Goal: Contribute content: Contribute content

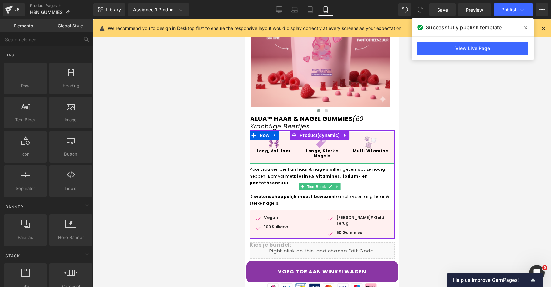
scroll to position [181, 0]
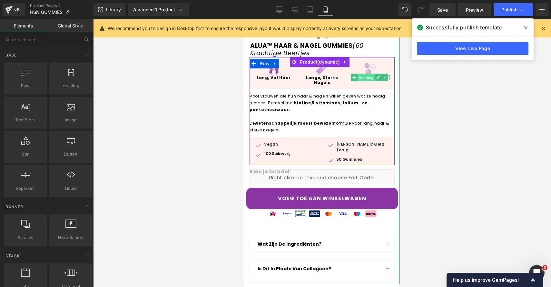
click at [363, 77] on span "Heading" at bounding box center [366, 78] width 17 height 8
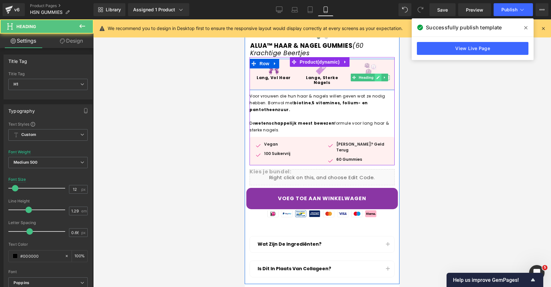
click at [377, 76] on icon at bounding box center [379, 77] width 4 height 4
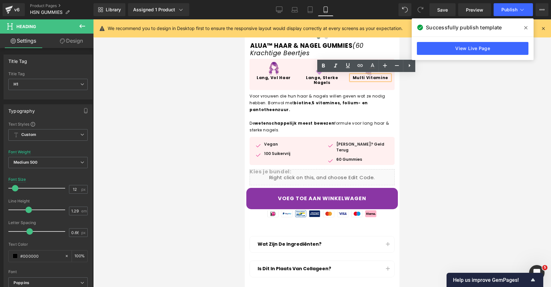
click at [363, 78] on b "Multi Vitamine" at bounding box center [370, 77] width 35 height 5
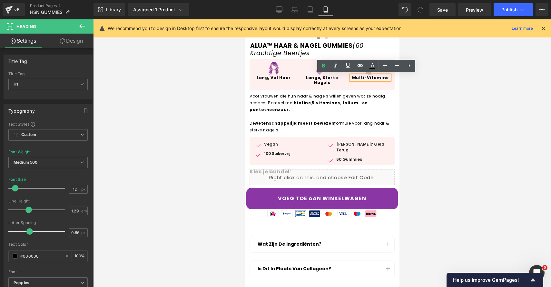
click at [481, 190] on div at bounding box center [322, 152] width 458 height 267
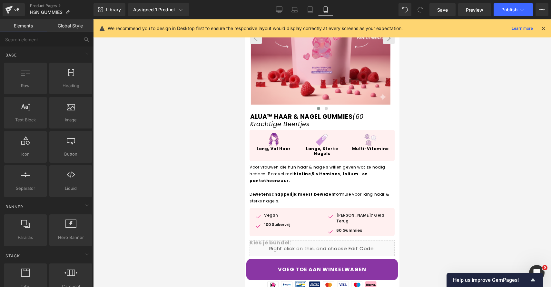
scroll to position [0, 0]
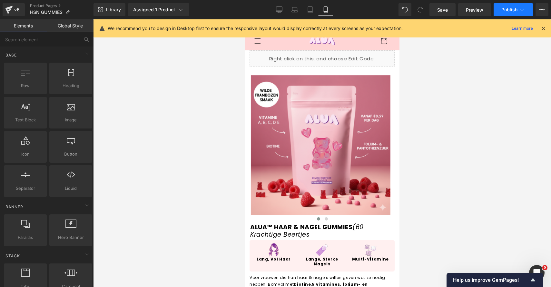
click at [519, 12] on icon at bounding box center [522, 9] width 6 height 6
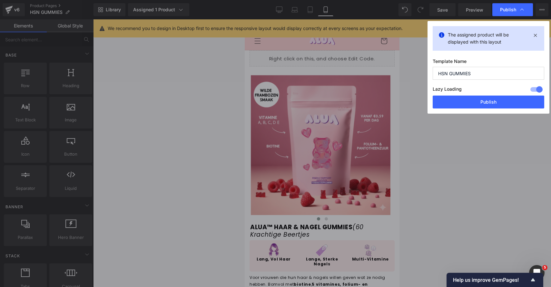
click at [516, 109] on div at bounding box center [322, 152] width 458 height 267
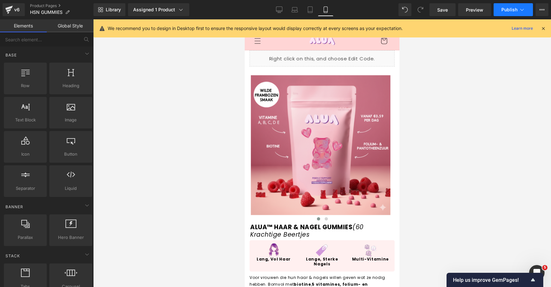
click at [509, 8] on span "Publish" at bounding box center [510, 9] width 16 height 5
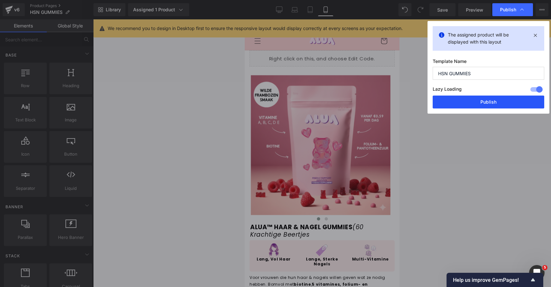
click at [494, 106] on button "Publish" at bounding box center [489, 101] width 112 height 13
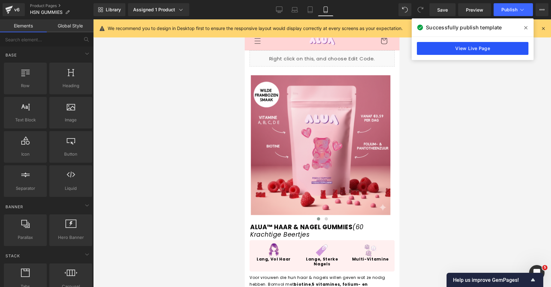
click at [486, 47] on link "View Live Page" at bounding box center [473, 48] width 112 height 13
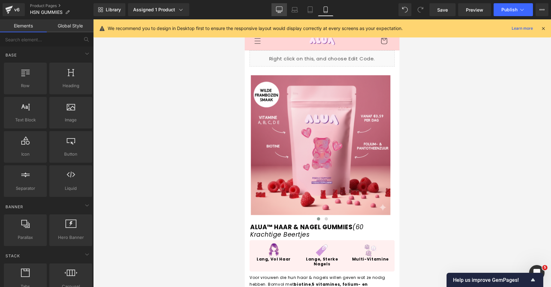
click at [277, 13] on icon at bounding box center [279, 9] width 6 height 6
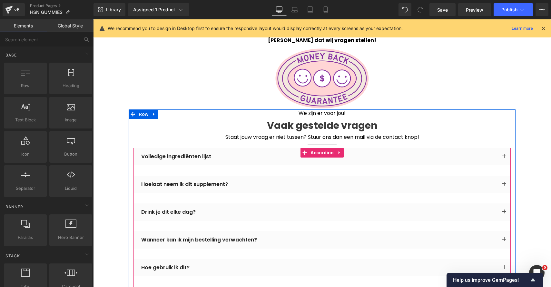
scroll to position [1216, 0]
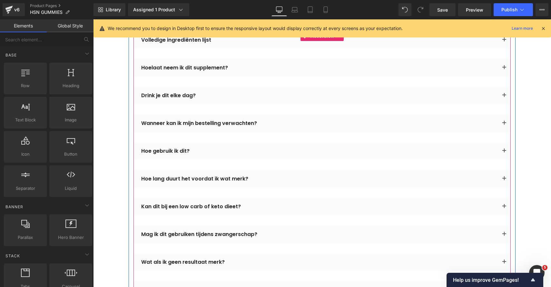
click at [177, 96] on div "Drink je dit elke dag?" at bounding box center [319, 96] width 357 height 8
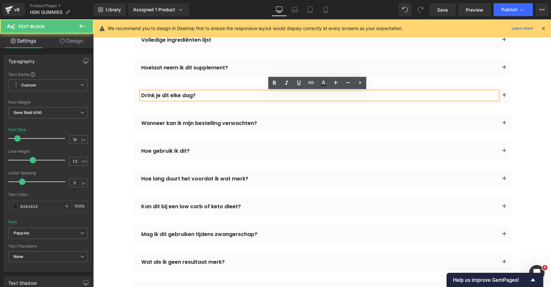
click at [177, 96] on div "Drink je dit elke dag?" at bounding box center [319, 96] width 357 height 8
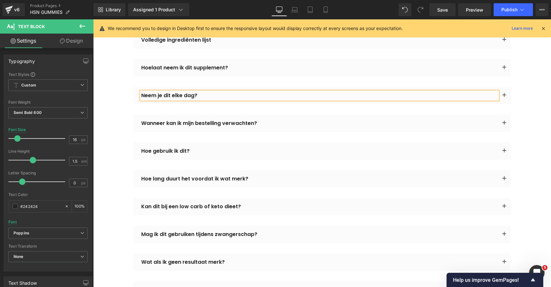
click at [499, 94] on button "button" at bounding box center [504, 95] width 13 height 17
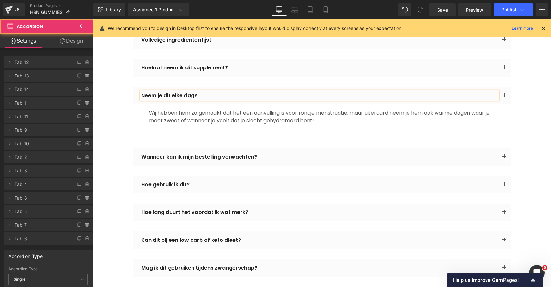
drag, startPoint x: 207, startPoint y: 133, endPoint x: 214, endPoint y: 124, distance: 11.0
click at [207, 133] on p at bounding box center [322, 136] width 346 height 8
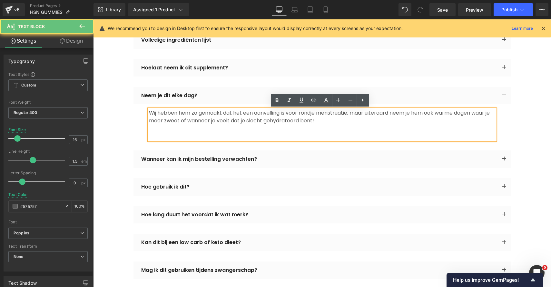
click at [221, 115] on p "Wij hebben hem zo gemaakt dat het een aanvulling is voor rondje menstruatie, ma…" at bounding box center [322, 116] width 346 height 15
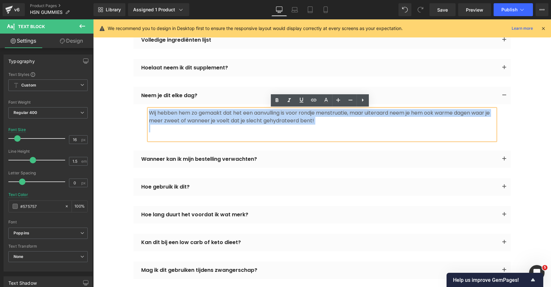
click at [221, 115] on p "Wij hebben hem zo gemaakt dat het een aanvulling is voor rondje menstruatie, ma…" at bounding box center [322, 116] width 346 height 15
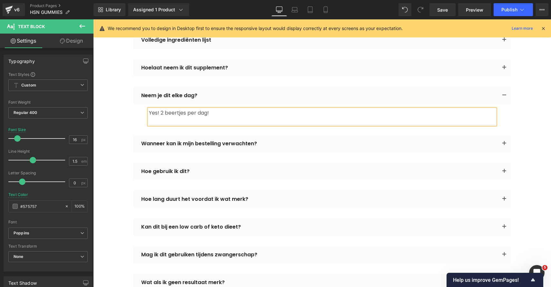
scroll to position [1208, 0]
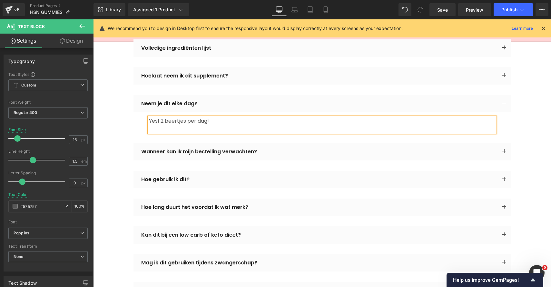
click at [504, 77] on span "button" at bounding box center [504, 77] width 0 height 0
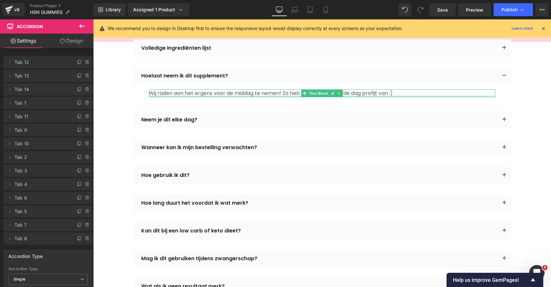
scroll to position [1199, 0]
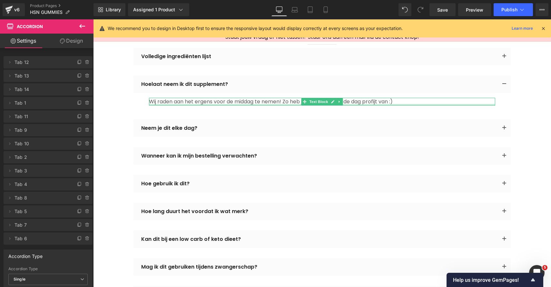
click at [217, 104] on div at bounding box center [322, 105] width 346 height 2
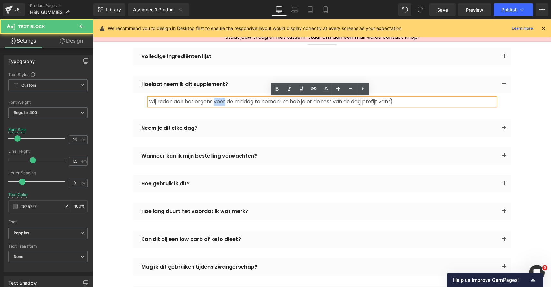
click at [217, 104] on p "Wij raden aan het ergens voor de middag te nemen! Zo heb je er de rest van de d…" at bounding box center [322, 102] width 346 height 8
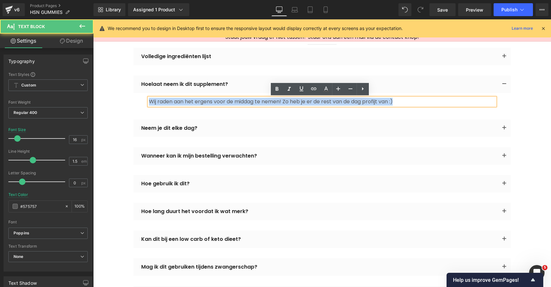
click at [217, 104] on p "Wij raden aan het ergens voor de middag te nemen! Zo heb je er de rest van de d…" at bounding box center [322, 102] width 346 height 8
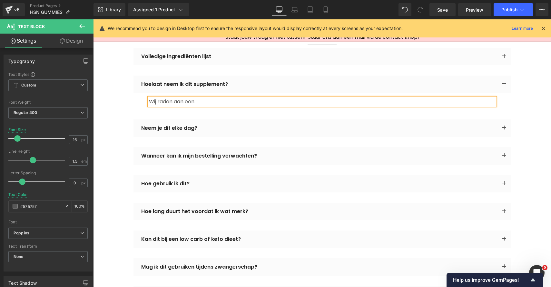
click at [213, 101] on p "Wij raden aan een" at bounding box center [322, 102] width 346 height 8
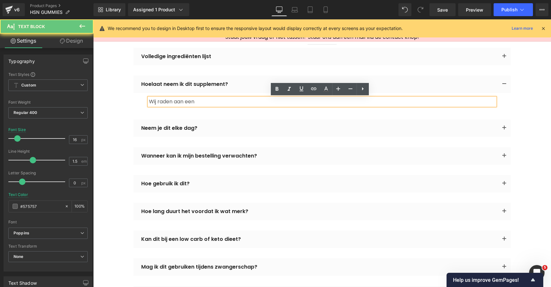
click at [213, 101] on p "Wij raden aan een" at bounding box center [322, 102] width 346 height 8
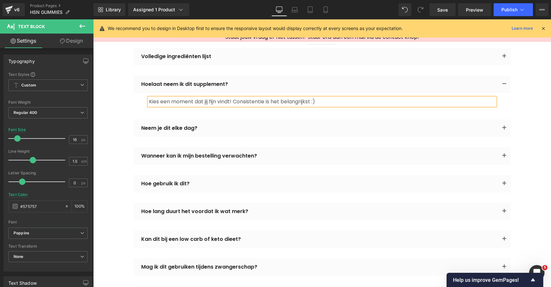
click at [501, 54] on button "button" at bounding box center [504, 56] width 13 height 17
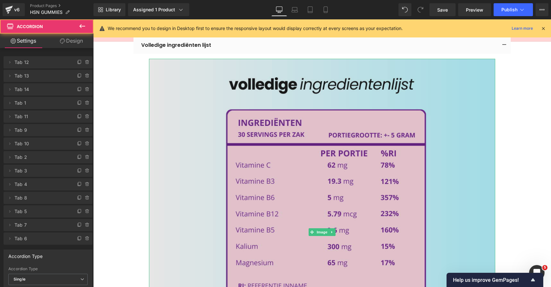
scroll to position [1376, 0]
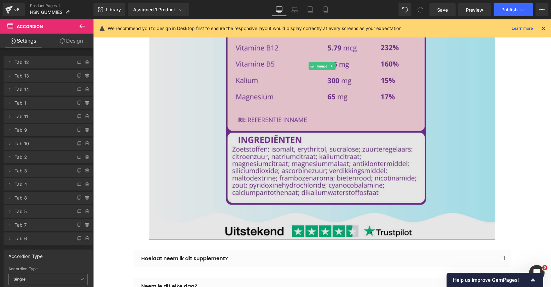
click at [336, 160] on img at bounding box center [322, 66] width 346 height 346
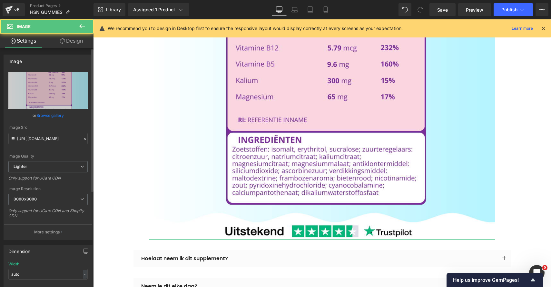
click at [63, 117] on div "or Browse gallery" at bounding box center [47, 115] width 79 height 7
click at [52, 117] on link "Browse gallery" at bounding box center [49, 115] width 27 height 11
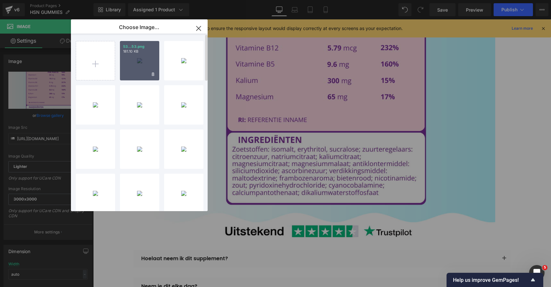
click at [132, 57] on div "53...53.png 181.10 KB" at bounding box center [139, 60] width 39 height 39
type input "[URL][DOMAIN_NAME]"
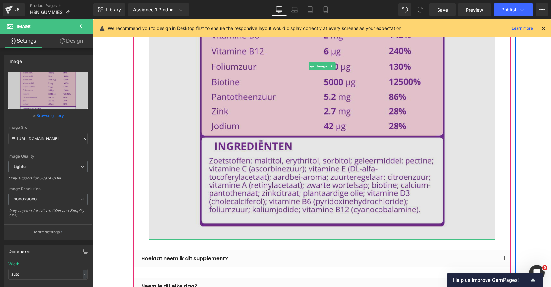
scroll to position [1171, 0]
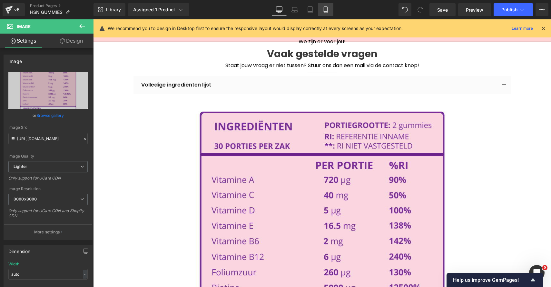
click at [327, 8] on icon at bounding box center [326, 9] width 6 height 6
type input "100"
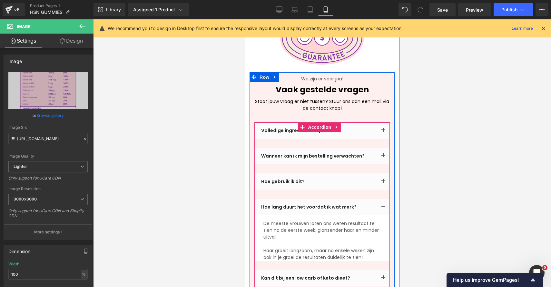
scroll to position [1546, 0]
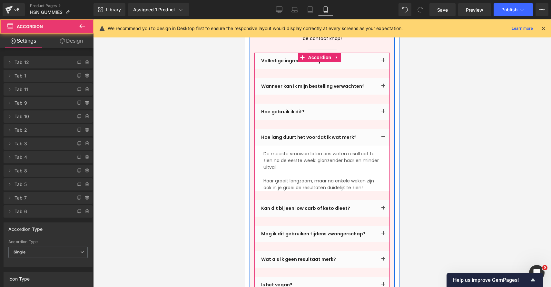
click at [383, 210] on span "button" at bounding box center [383, 210] width 0 height 0
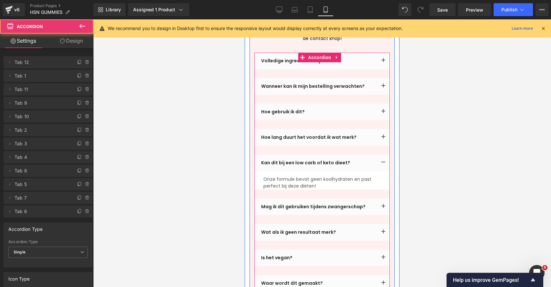
click at [383, 208] on span "button" at bounding box center [383, 208] width 0 height 0
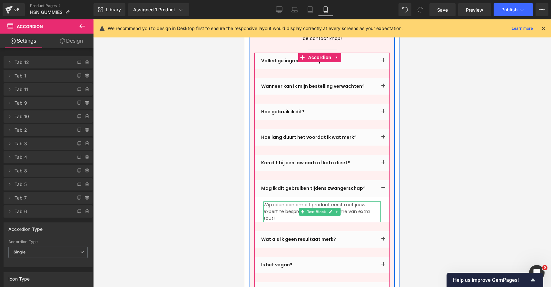
click at [276, 201] on p "Wij raden aan om dit product eerst met jouw expert te bespreken i.v.m. de innam…" at bounding box center [322, 211] width 117 height 20
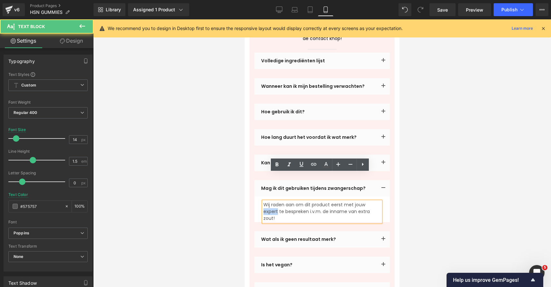
click at [276, 201] on p "Wij raden aan om dit product eerst met jouw expert te bespreken i.v.m. de innam…" at bounding box center [322, 211] width 117 height 20
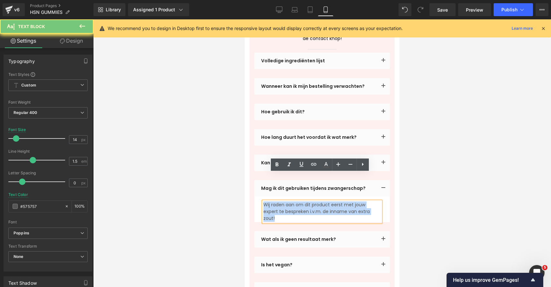
click at [276, 201] on p "Wij raden aan om dit product eerst met jouw expert te bespreken i.v.m. de innam…" at bounding box center [322, 211] width 117 height 20
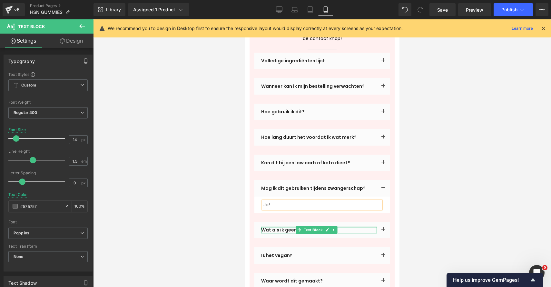
click at [372, 222] on div "Wat als ik geen resultaat merk? Text Block" at bounding box center [321, 230] width 135 height 16
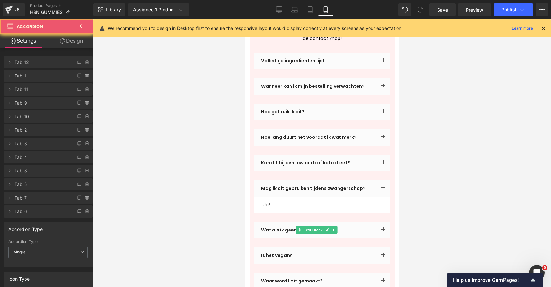
click at [377, 222] on button "button" at bounding box center [383, 230] width 13 height 16
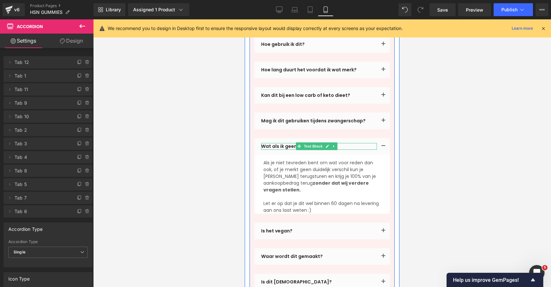
scroll to position [1693, 0]
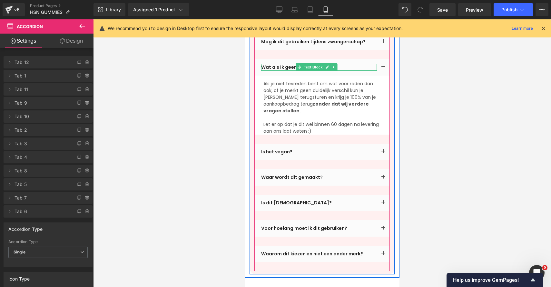
click at [383, 153] on span "button" at bounding box center [383, 153] width 0 height 0
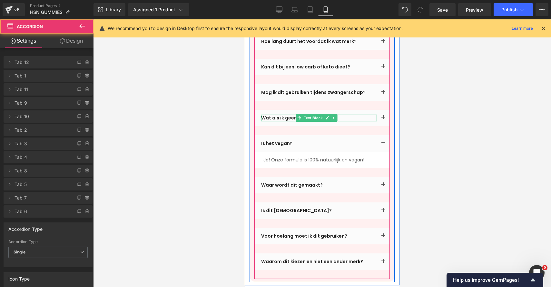
scroll to position [1634, 0]
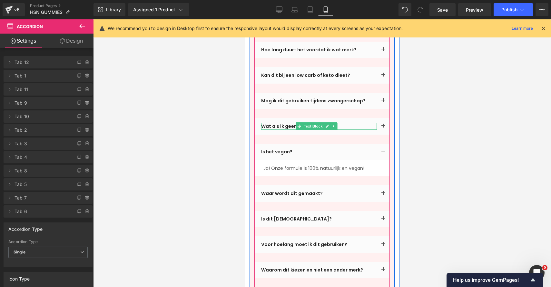
click at [383, 195] on span "button" at bounding box center [383, 195] width 0 height 0
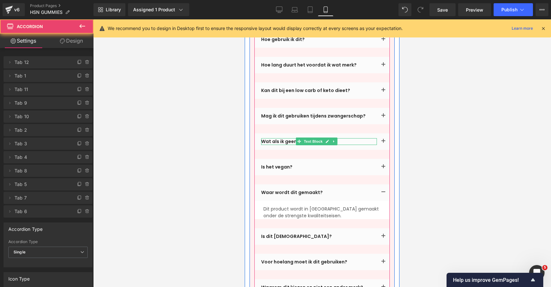
drag, startPoint x: 379, startPoint y: 202, endPoint x: 379, endPoint y: 209, distance: 7.1
click at [379, 228] on button "button" at bounding box center [383, 236] width 13 height 16
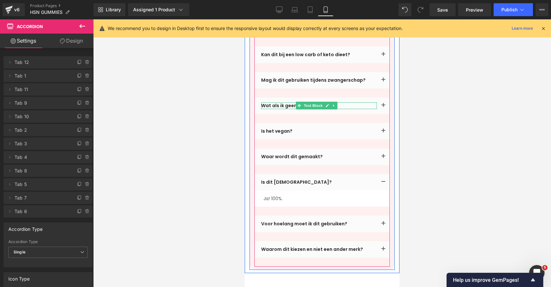
click at [383, 225] on span "button" at bounding box center [383, 225] width 0 height 0
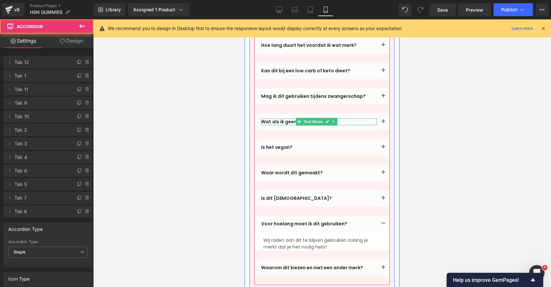
click at [377, 259] on button "button" at bounding box center [383, 267] width 13 height 16
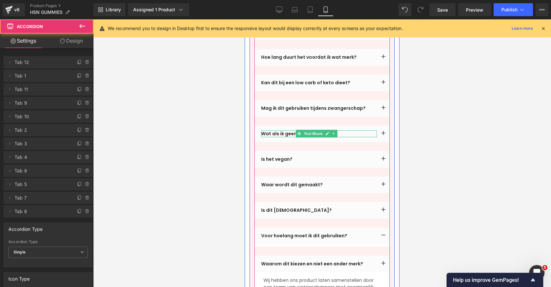
scroll to position [1620, 0]
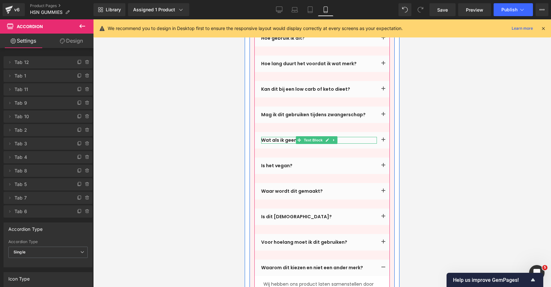
click at [377, 234] on button "button" at bounding box center [383, 242] width 13 height 16
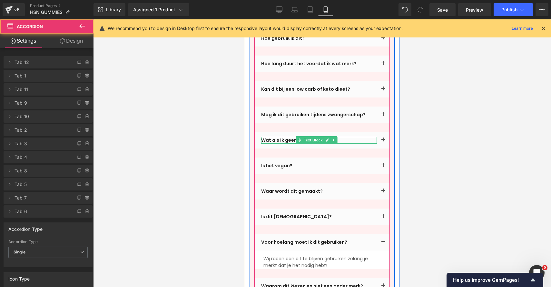
click at [318, 258] on span "Text Block" at bounding box center [316, 262] width 21 height 8
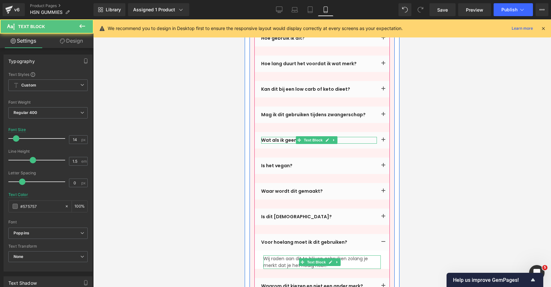
click at [347, 255] on div at bounding box center [322, 255] width 117 height 0
click at [347, 255] on p "Wij raden aan dit te blijven gebruiken zolang je merkt dat je het nodig hebt!" at bounding box center [322, 262] width 117 height 14
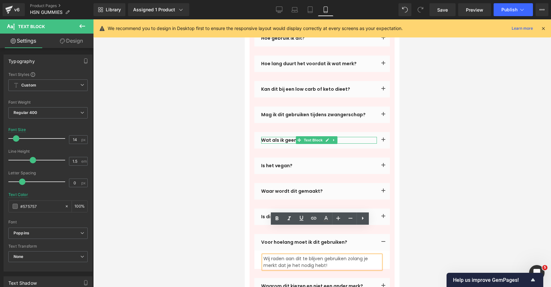
click at [346, 255] on p "Wij raden aan dit te blijven gebruiken zolang je merkt dat je het nodig hebt!" at bounding box center [322, 262] width 117 height 14
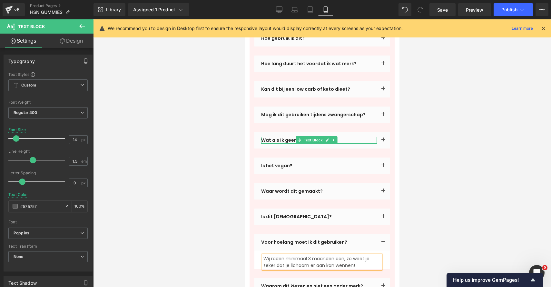
click at [423, 243] on div at bounding box center [322, 152] width 458 height 267
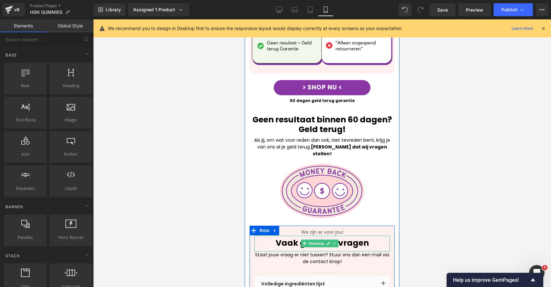
scroll to position [1356, 0]
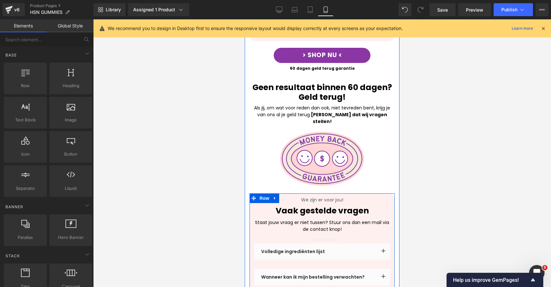
click at [318, 244] on span "Accordion" at bounding box center [319, 248] width 21 height 8
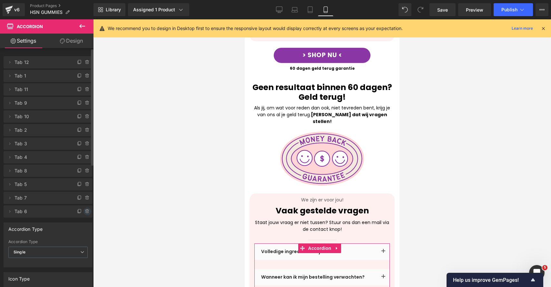
click at [85, 212] on icon at bounding box center [87, 211] width 5 height 5
click at [82, 212] on button "Delete" at bounding box center [80, 211] width 20 height 8
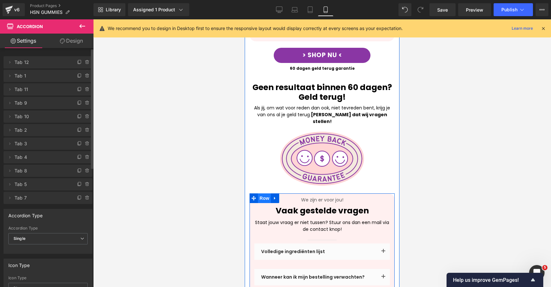
click at [265, 193] on span "Row" at bounding box center [264, 198] width 13 height 10
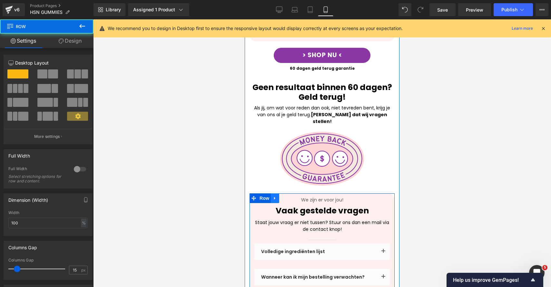
click at [271, 193] on link at bounding box center [275, 198] width 8 height 10
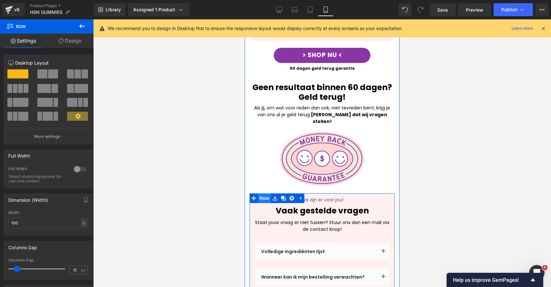
click at [261, 193] on span "Row" at bounding box center [264, 198] width 13 height 10
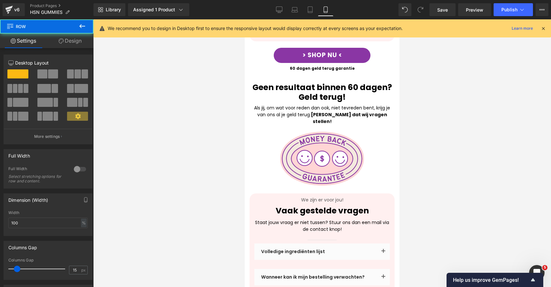
click at [71, 39] on link "Design" at bounding box center [70, 41] width 47 height 15
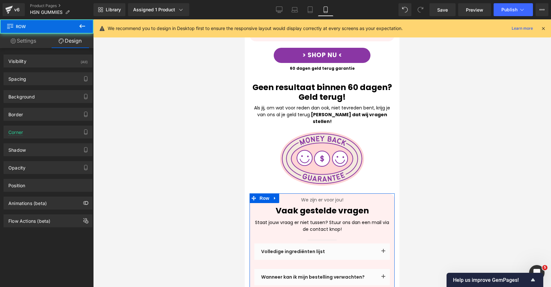
click at [59, 68] on div "Spacing [GEOGRAPHIC_DATA] 0px 0 auto auto 0px 0 auto auto [GEOGRAPHIC_DATA] 10p…" at bounding box center [48, 76] width 96 height 18
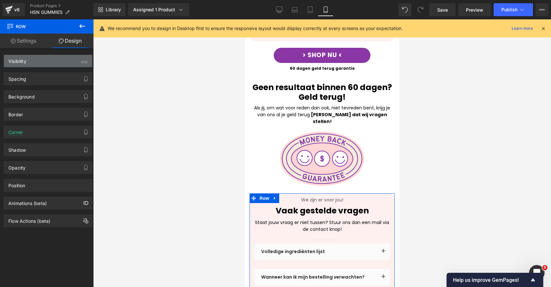
click at [68, 63] on div "Visibility (All)" at bounding box center [48, 61] width 88 height 12
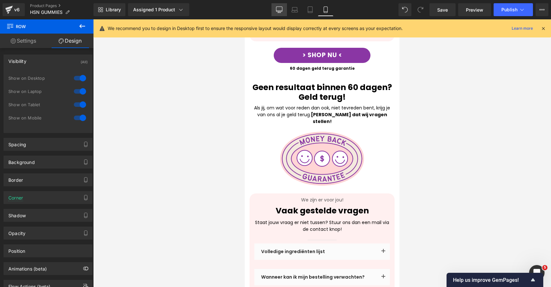
drag, startPoint x: 281, startPoint y: 9, endPoint x: 215, endPoint y: 123, distance: 132.2
click at [281, 9] on icon at bounding box center [279, 9] width 6 height 6
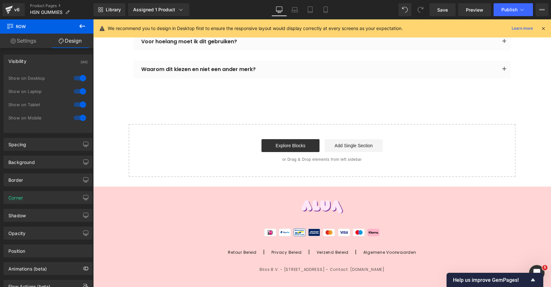
scroll to position [1754, 0]
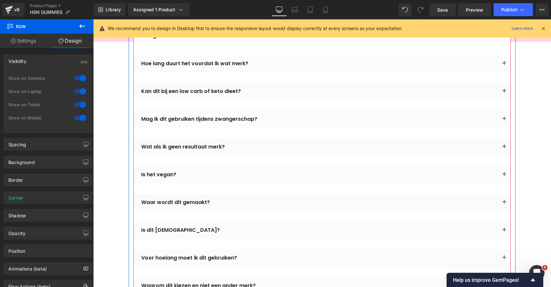
click at [504, 147] on button "button" at bounding box center [504, 146] width 13 height 17
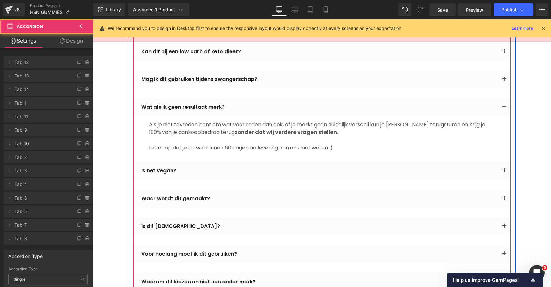
scroll to position [1331, 0]
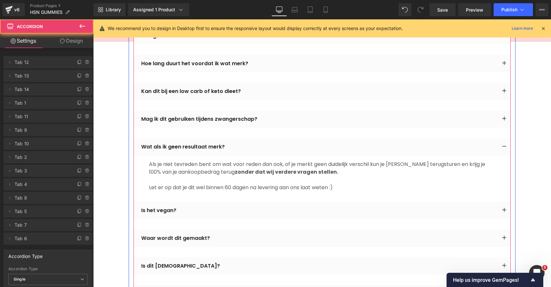
click at [498, 123] on button "button" at bounding box center [504, 118] width 13 height 17
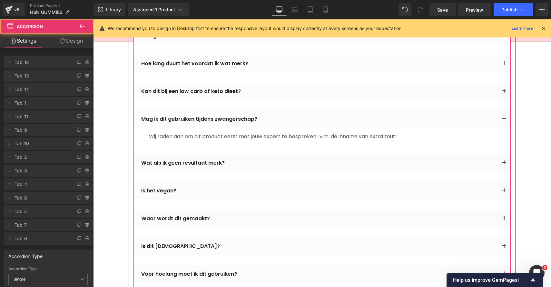
click at [503, 96] on button "button" at bounding box center [504, 91] width 13 height 17
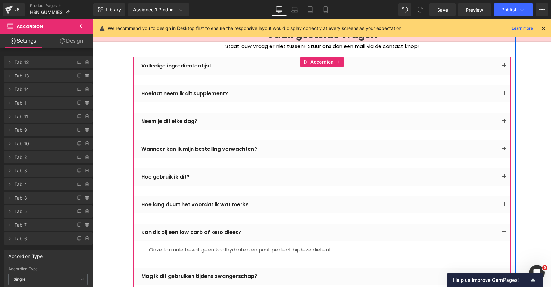
scroll to position [1150, 0]
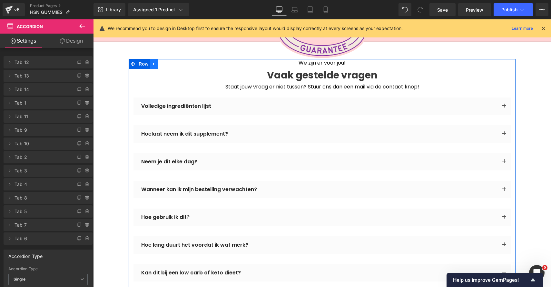
click at [152, 62] on icon at bounding box center [154, 64] width 5 height 5
click at [169, 62] on icon at bounding box center [171, 64] width 5 height 5
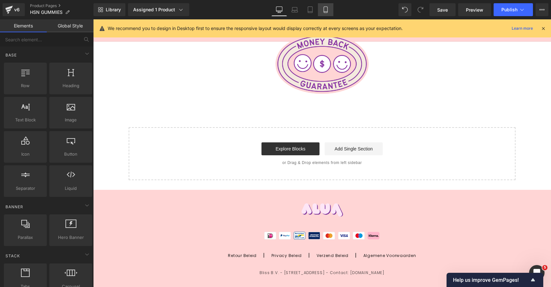
click at [322, 13] on link "Mobile" at bounding box center [325, 9] width 15 height 13
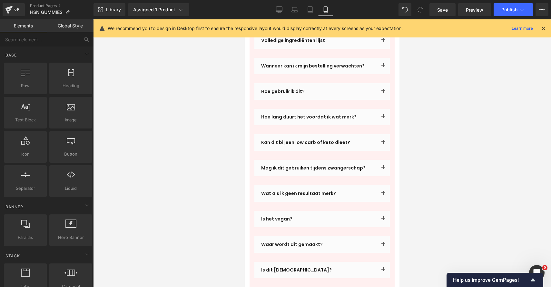
scroll to position [1356, 0]
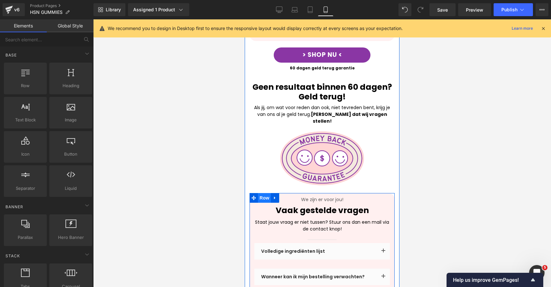
click at [263, 193] on span "Row" at bounding box center [264, 198] width 13 height 10
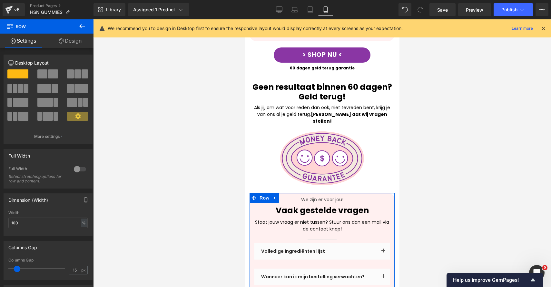
click at [60, 38] on link "Design" at bounding box center [70, 41] width 47 height 15
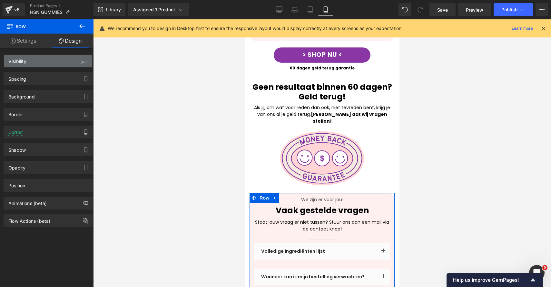
click at [67, 65] on div "Visibility (All)" at bounding box center [48, 61] width 88 height 12
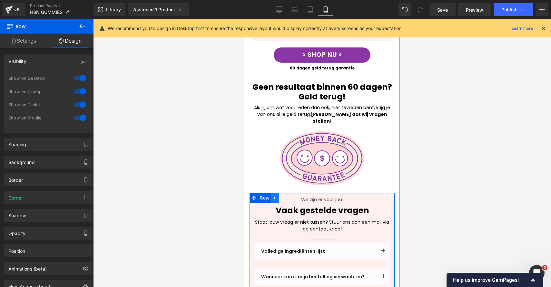
click at [273, 195] on icon at bounding box center [275, 197] width 5 height 5
click at [274, 195] on icon at bounding box center [275, 197] width 5 height 5
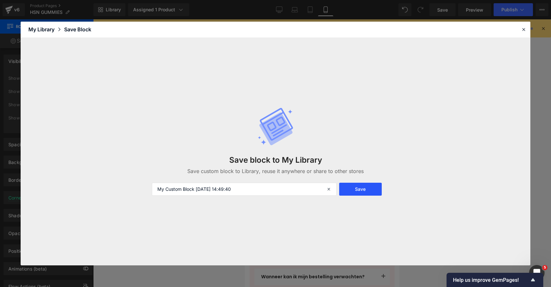
click at [343, 189] on button "Save" at bounding box center [360, 189] width 43 height 13
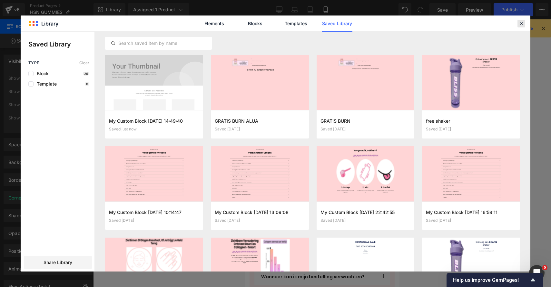
drag, startPoint x: 524, startPoint y: 25, endPoint x: 9, endPoint y: 62, distance: 516.1
click at [524, 25] on icon at bounding box center [522, 24] width 6 height 6
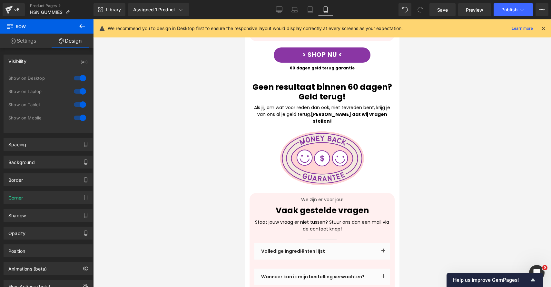
click at [286, 0] on div "Library Assigned 1 Product Product Preview Alua™- Haar & Nagel Gummies Manage a…" at bounding box center [323, 9] width 458 height 19
click at [278, 12] on icon at bounding box center [279, 9] width 6 height 5
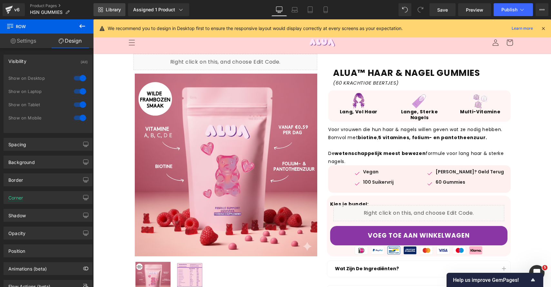
scroll to position [0, 0]
click at [123, 13] on link "Library" at bounding box center [110, 9] width 32 height 13
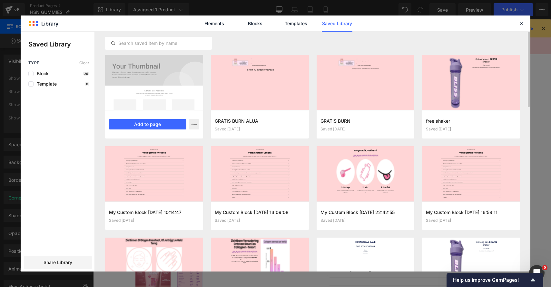
click at [162, 129] on div "My Custom Block [DATE] 14:49:40 Saved just now Add to page" at bounding box center [154, 124] width 98 height 28
click at [162, 126] on button "Add to page" at bounding box center [147, 124] width 77 height 10
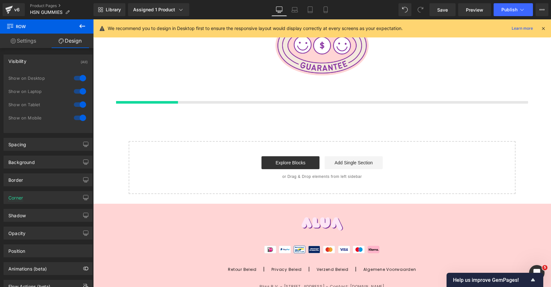
scroll to position [1149, 0]
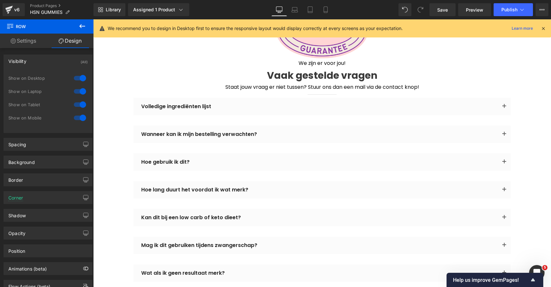
drag, startPoint x: 71, startPoint y: 118, endPoint x: 76, endPoint y: 111, distance: 8.9
click at [72, 118] on div at bounding box center [79, 118] width 15 height 10
click at [78, 106] on div at bounding box center [79, 104] width 15 height 10
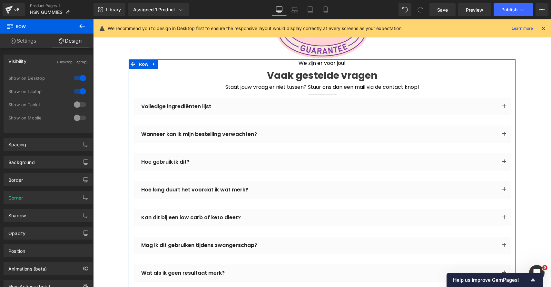
click at [503, 132] on button "button" at bounding box center [504, 133] width 13 height 17
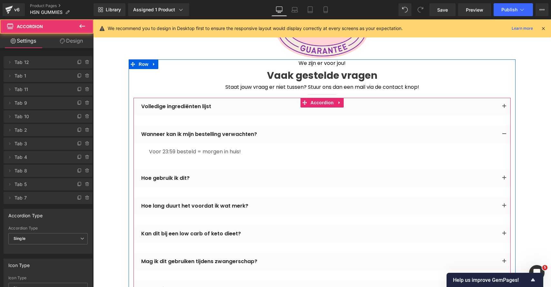
click at [503, 132] on button "button" at bounding box center [504, 133] width 13 height 17
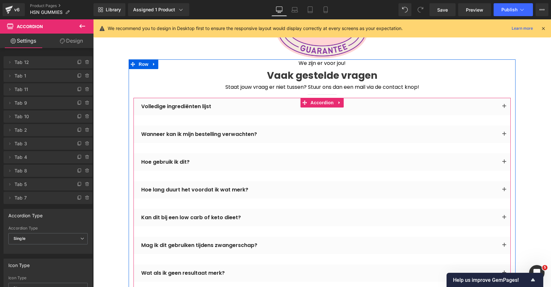
click at [502, 158] on button "button" at bounding box center [504, 161] width 13 height 17
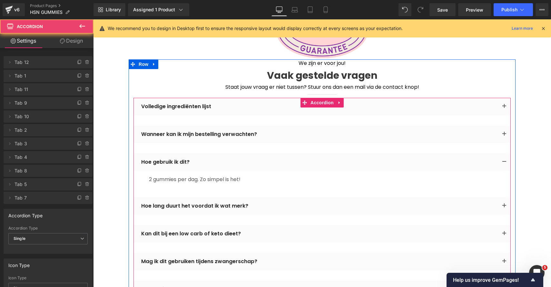
click at [504, 164] on span "button" at bounding box center [504, 164] width 0 height 0
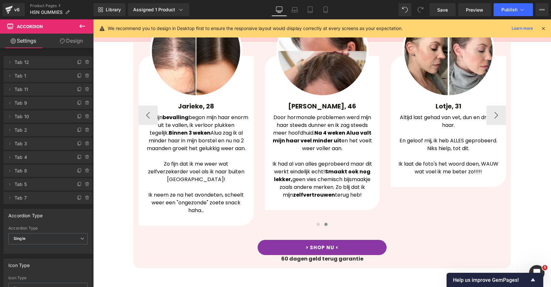
scroll to position [0, 0]
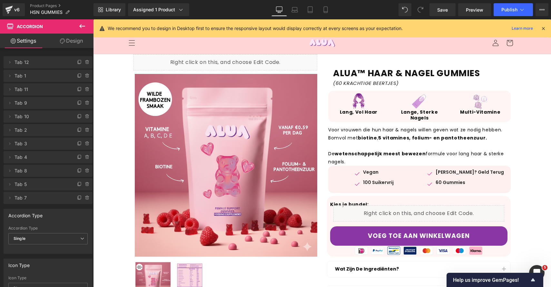
click at [522, 2] on div "Library Assigned 1 Product Product Preview Alua™- Haar & Nagel Gummies Manage a…" at bounding box center [323, 9] width 458 height 19
click at [518, 9] on button "Publish" at bounding box center [513, 9] width 39 height 13
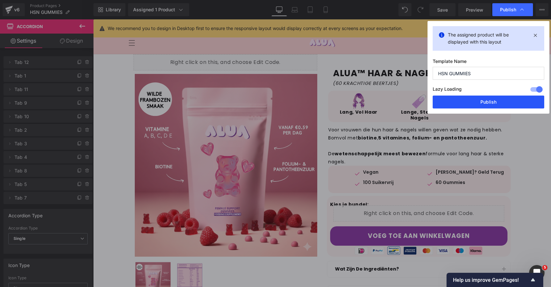
click at [491, 104] on button "Publish" at bounding box center [489, 101] width 112 height 13
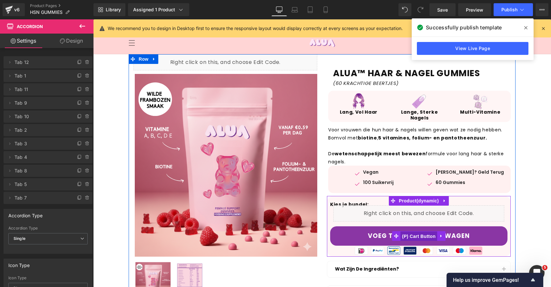
click at [425, 235] on span "(P) Cart Button" at bounding box center [419, 236] width 37 height 10
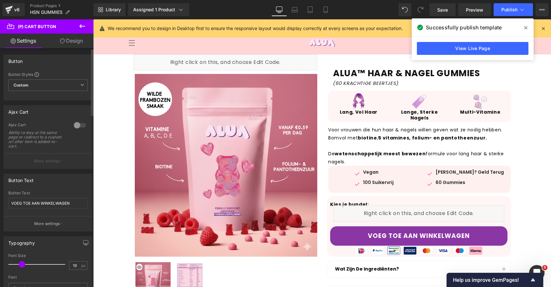
click at [74, 123] on div at bounding box center [79, 125] width 15 height 10
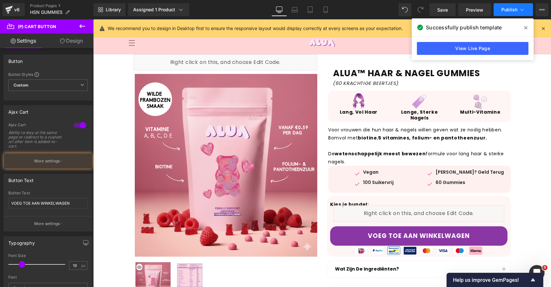
click at [510, 5] on button "Publish" at bounding box center [513, 9] width 39 height 13
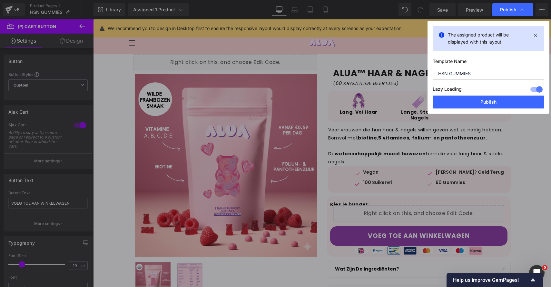
click at [493, 94] on div "Lazy Loading Build Upgrade plan to unlock" at bounding box center [489, 90] width 112 height 11
click at [502, 104] on button "Publish" at bounding box center [489, 101] width 112 height 13
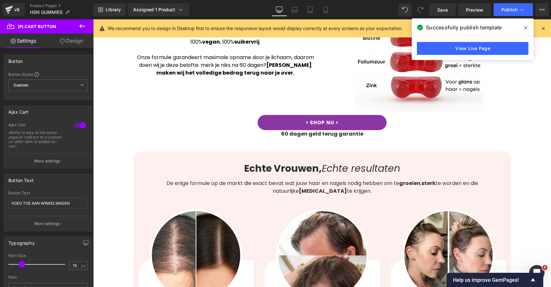
scroll to position [55, 0]
